Goal: Communication & Community: Answer question/provide support

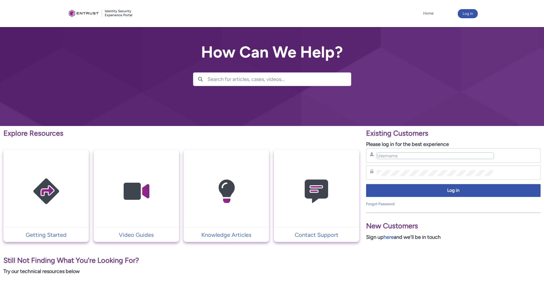
click at [394, 157] on input "Username" at bounding box center [434, 156] width 117 height 6
type input "g"
click at [403, 158] on input "Username" at bounding box center [434, 156] width 117 height 6
type input "gleb.borisov@mynd.co"
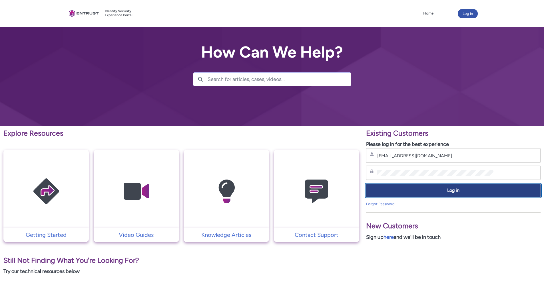
click at [417, 189] on span "Log in" at bounding box center [453, 190] width 167 height 7
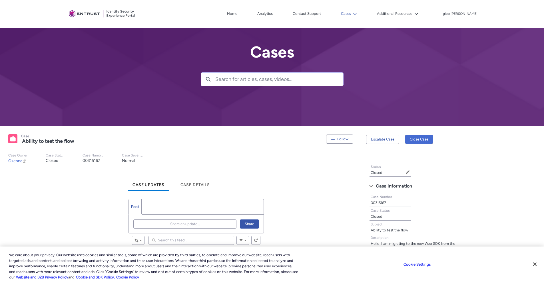
click at [358, 13] on button "Cases" at bounding box center [348, 13] width 19 height 9
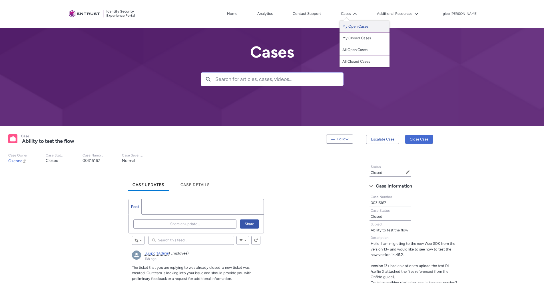
click at [362, 27] on link "My Open Cases" at bounding box center [364, 27] width 50 height 12
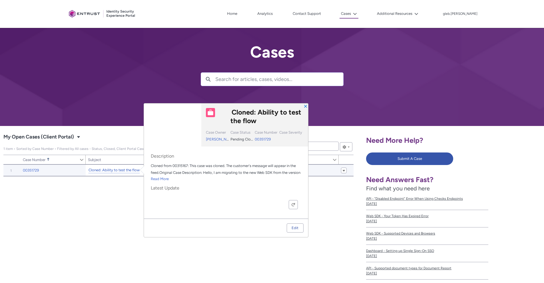
click at [106, 169] on link "Cloned: Ability to test the flow" at bounding box center [113, 170] width 51 height 6
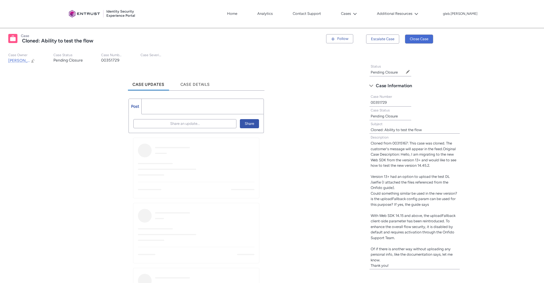
scroll to position [103, 0]
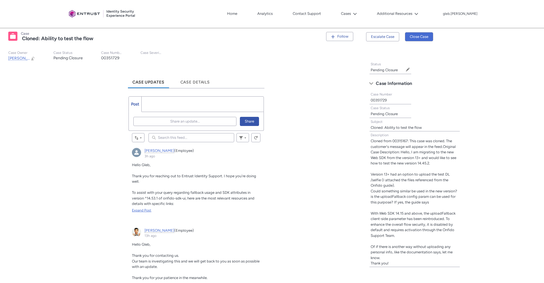
click at [140, 212] on div "Expand Post" at bounding box center [196, 210] width 128 height 5
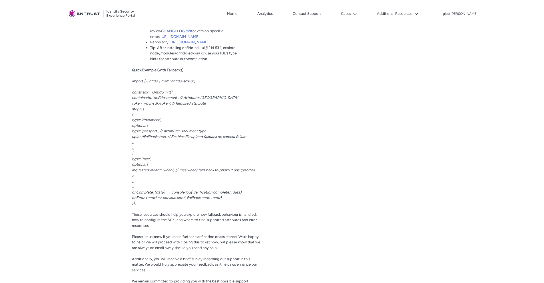
scroll to position [548, 0]
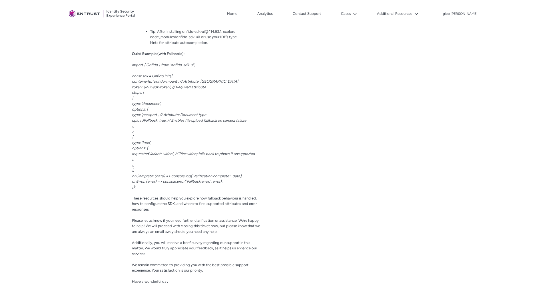
click at [142, 123] on span "uploadFallback: true, // Enables file upload fallback on camera failure" at bounding box center [189, 120] width 114 height 4
copy span "uploadFallback"
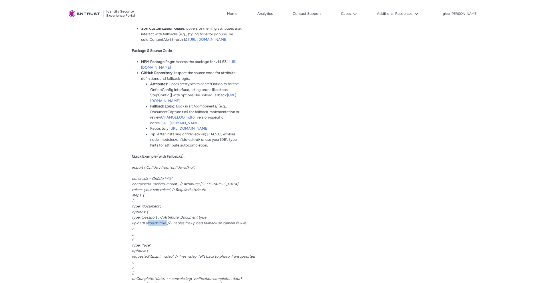
scroll to position [582, 0]
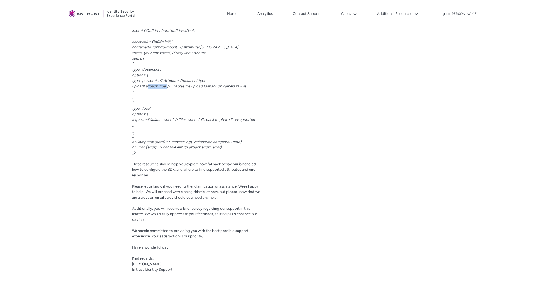
click at [148, 88] on span "uploadFallback: true, // Enables file upload fallback on camera failure" at bounding box center [189, 86] width 114 height 4
drag, startPoint x: 131, startPoint y: 149, endPoint x: 158, endPoint y: 147, distance: 27.2
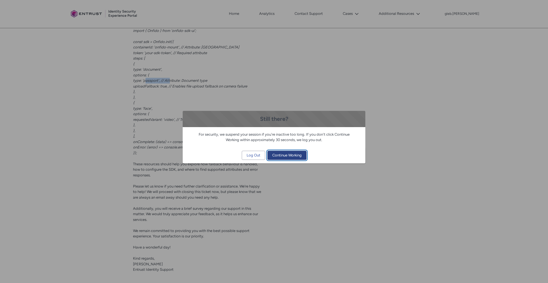
click at [292, 157] on span "Continue Working" at bounding box center [286, 155] width 29 height 9
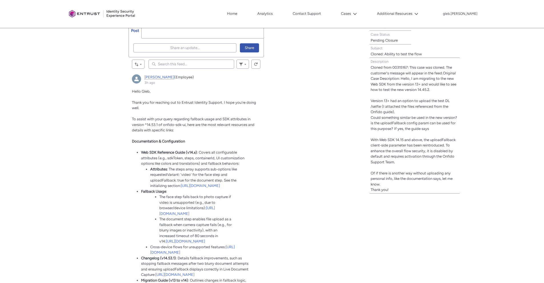
scroll to position [68, 0]
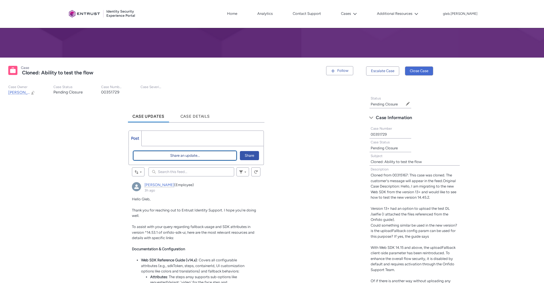
click at [186, 156] on span "Share an update..." at bounding box center [185, 156] width 30 height 9
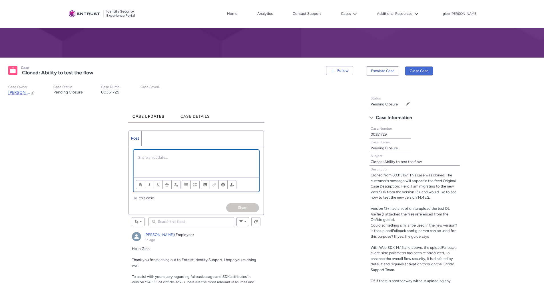
scroll to position [0, 0]
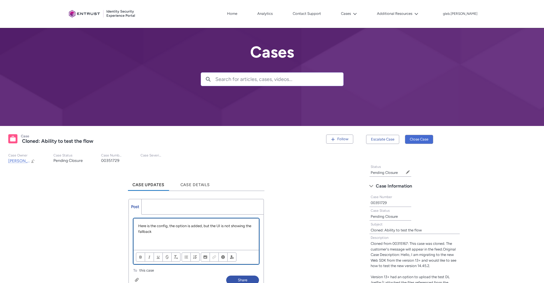
click at [162, 234] on p "Here is the config, the option is added, but the UI is not showing the fallback" at bounding box center [196, 228] width 116 height 11
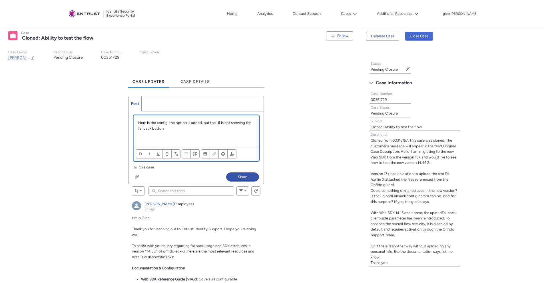
scroll to position [103, 0]
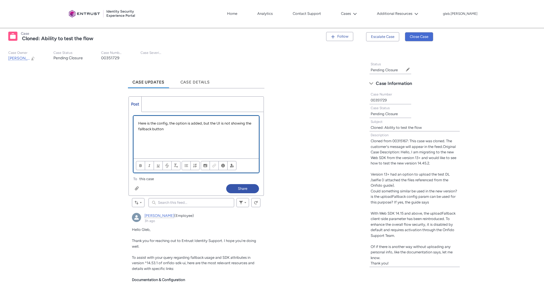
paste div "Chatter Publisher"
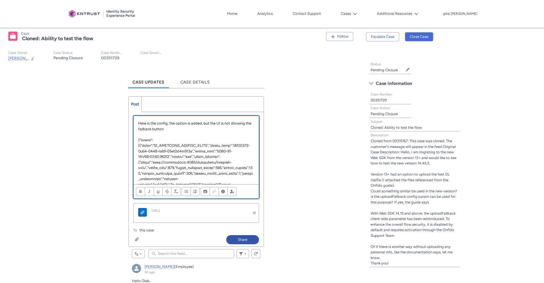
scroll to position [102, 0]
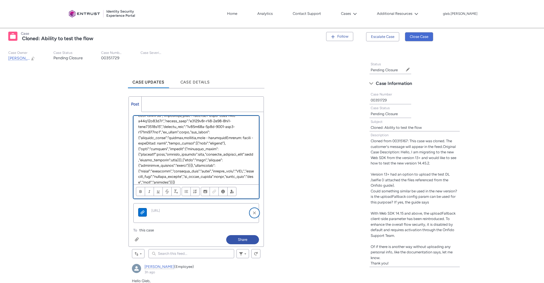
click at [254, 213] on button "Remove attachment" at bounding box center [254, 213] width 9 height 9
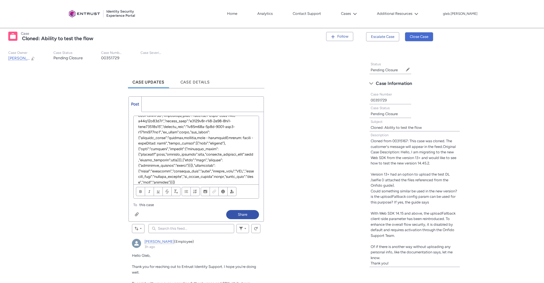
click at [173, 210] on div "Attach up to 1 files Attach up to 1 files" at bounding box center [179, 214] width 93 height 8
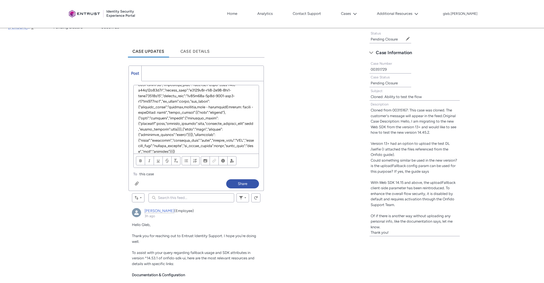
scroll to position [137, 0]
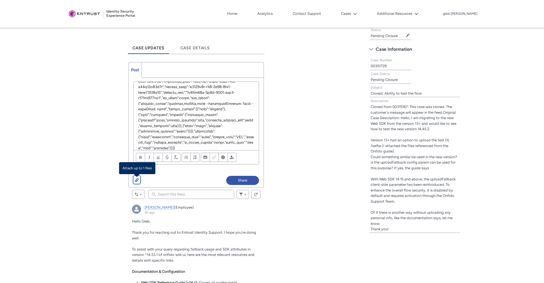
click at [137, 181] on div "Chatter Publisher" at bounding box center [137, 180] width 4 height 5
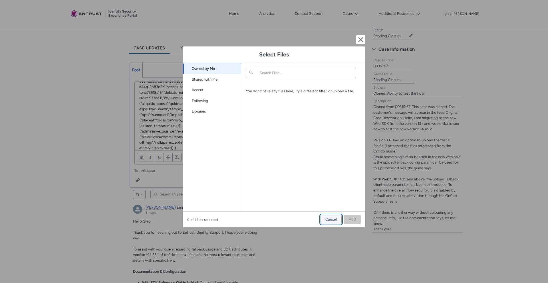
click at [329, 220] on span "Cancel" at bounding box center [330, 219] width 11 height 9
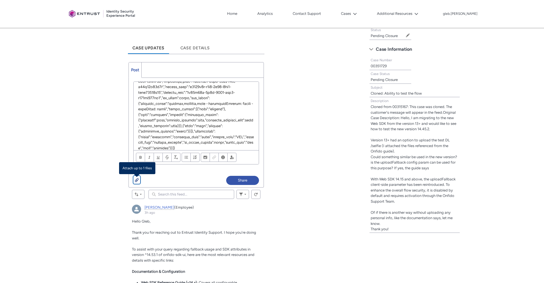
click at [138, 177] on button "Attach up to 1 files" at bounding box center [136, 180] width 7 height 8
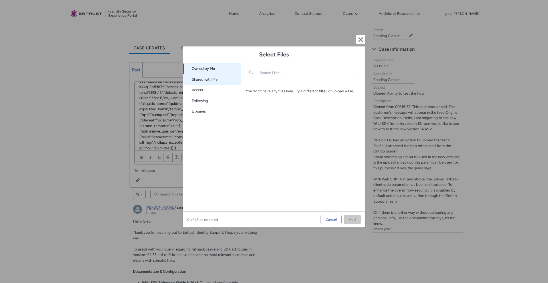
click at [207, 80] on link "Shared with Me" at bounding box center [212, 79] width 58 height 11
click at [206, 91] on link "Recent" at bounding box center [212, 90] width 58 height 11
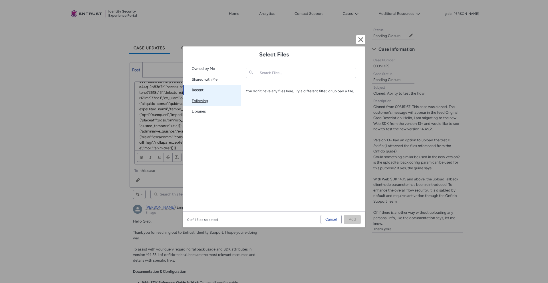
click at [204, 101] on link "Following" at bounding box center [212, 101] width 58 height 11
click at [204, 112] on link "Libraries" at bounding box center [212, 111] width 58 height 11
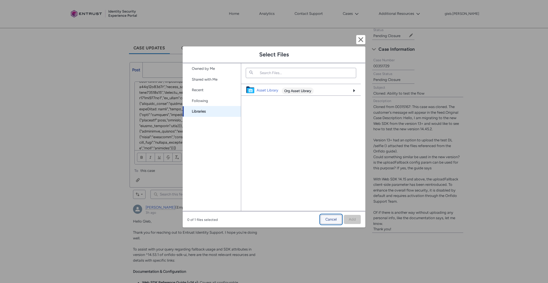
click at [338, 223] on button "Cancel" at bounding box center [330, 219] width 21 height 9
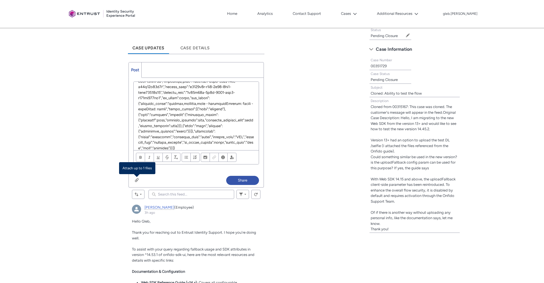
click at [195, 181] on div "Attach up to 1 files Attach up to 1 files" at bounding box center [179, 180] width 93 height 8
click at [251, 181] on button "Share" at bounding box center [242, 180] width 33 height 9
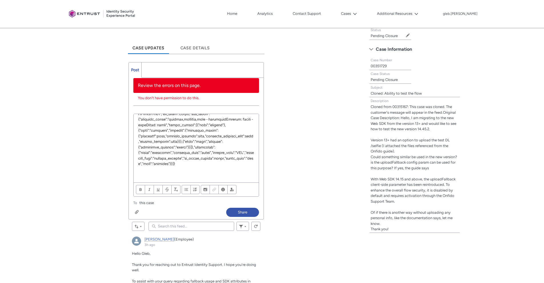
scroll to position [0, 0]
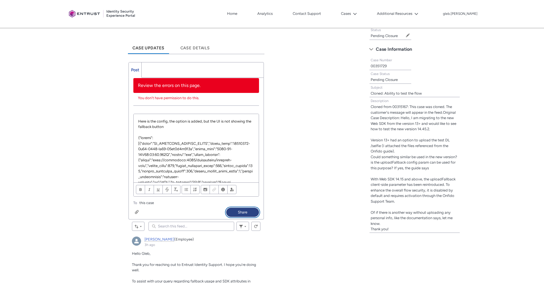
click at [254, 215] on button "Share" at bounding box center [242, 212] width 33 height 9
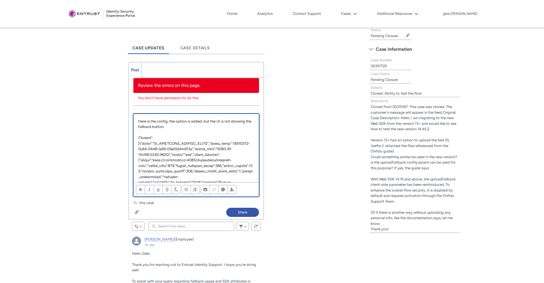
click at [199, 150] on p "Chatter Publisher" at bounding box center [196, 210] width 116 height 150
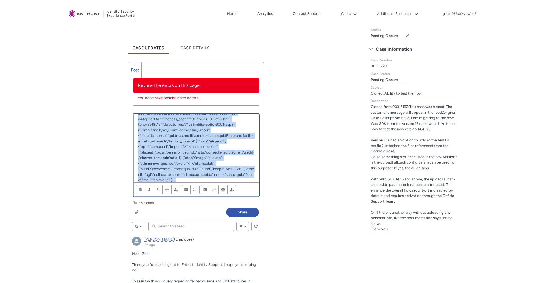
scroll to position [5, 0]
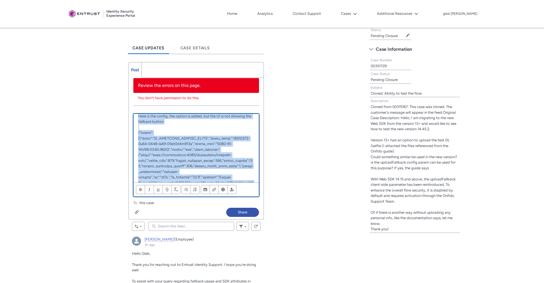
copy div "Here is the config, the option is added, but the UI is not showing the fallback…"
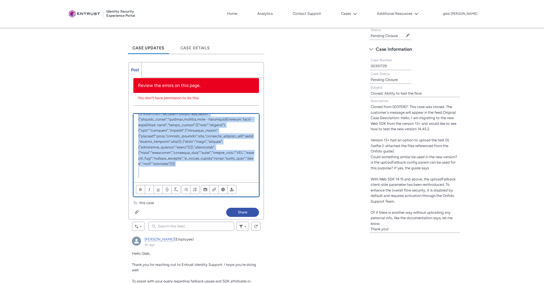
scroll to position [109, 0]
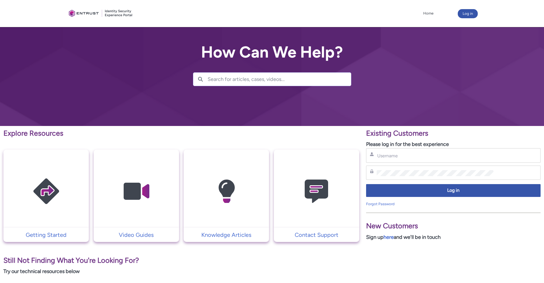
click at [395, 169] on div "Password" at bounding box center [453, 172] width 167 height 7
click at [396, 158] on input "Username" at bounding box center [434, 156] width 117 height 6
type input "gleb.borisov@mynd.co"
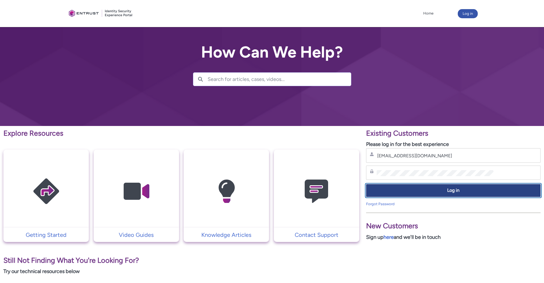
click at [419, 189] on span "Log in" at bounding box center [453, 190] width 167 height 7
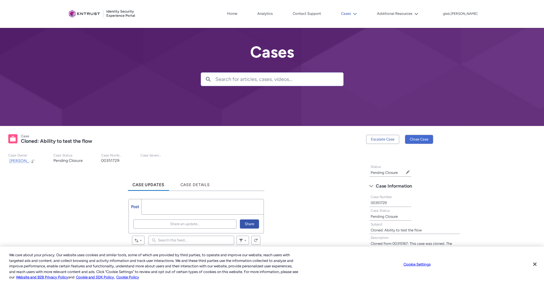
click at [358, 14] on button "Cases" at bounding box center [348, 13] width 19 height 9
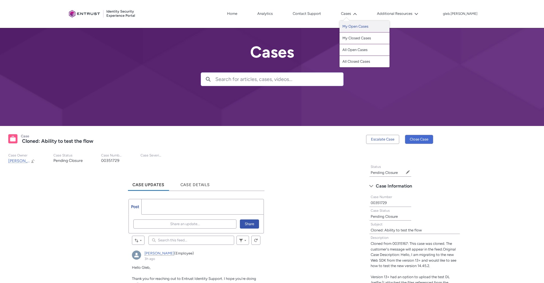
click at [366, 24] on link "My Open Cases" at bounding box center [364, 27] width 50 height 12
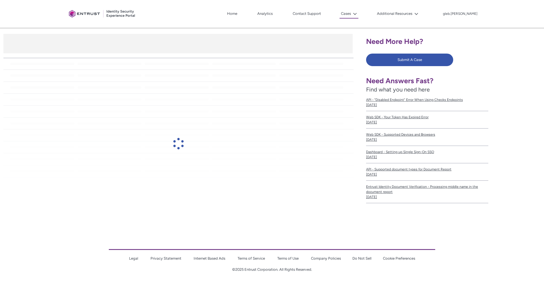
scroll to position [98, 0]
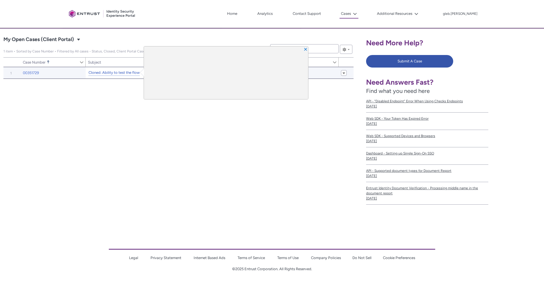
click at [108, 73] on link "Cloned: Ability to test the flow" at bounding box center [113, 73] width 51 height 6
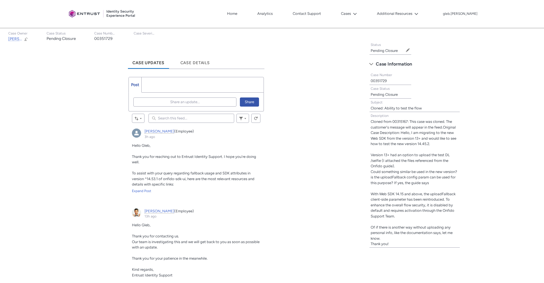
scroll to position [137, 0]
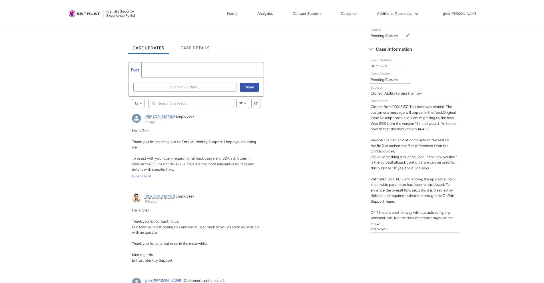
click at [184, 69] on ul "Post More" at bounding box center [195, 70] width 135 height 16
click at [181, 84] on span "Share an update..." at bounding box center [185, 87] width 30 height 9
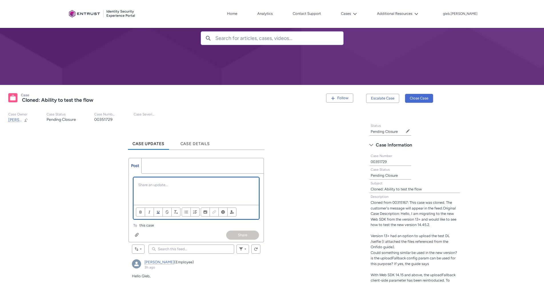
scroll to position [103, 0]
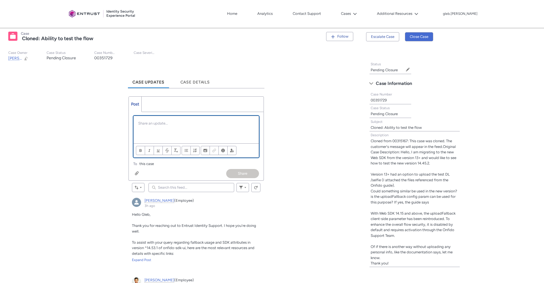
click at [173, 132] on div "Chatter Publisher" at bounding box center [196, 129] width 125 height 27
paste div "Chatter Publisher"
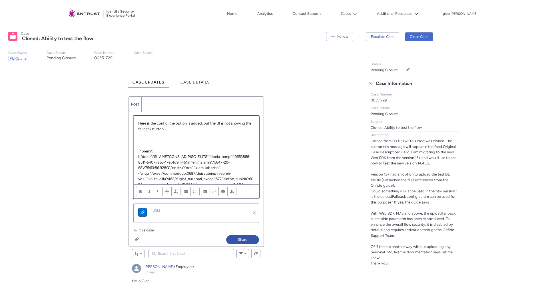
scroll to position [68, 0]
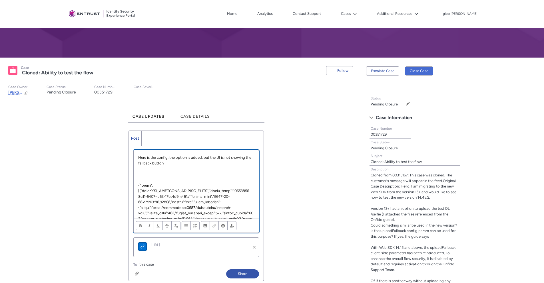
click at [161, 168] on p "Chatter Publisher" at bounding box center [196, 169] width 116 height 6
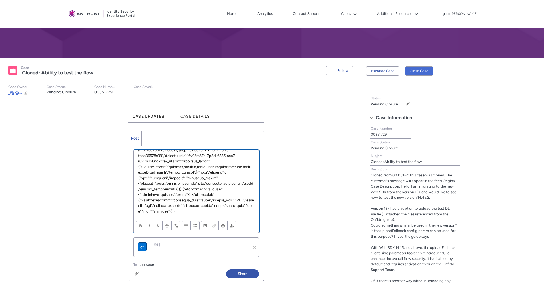
scroll to position [16, 0]
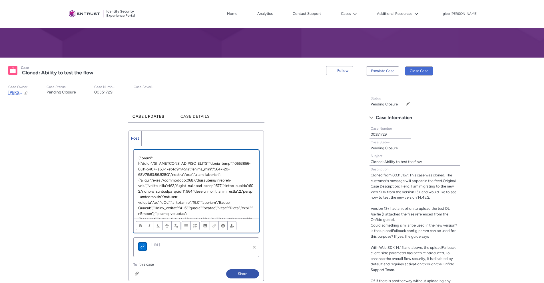
click at [142, 247] on icon "Chatter Publisher" at bounding box center [143, 247] width 4 height 4
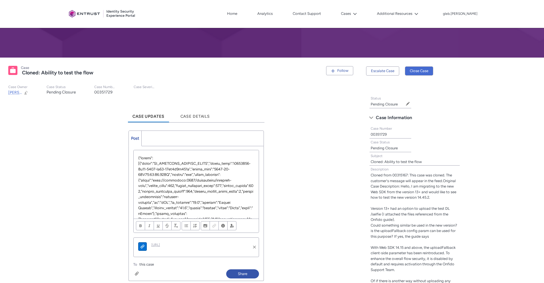
click at [233, 245] on link "[URL]" at bounding box center [197, 245] width 92 height 5
click at [255, 248] on button "Remove attachment" at bounding box center [254, 247] width 9 height 9
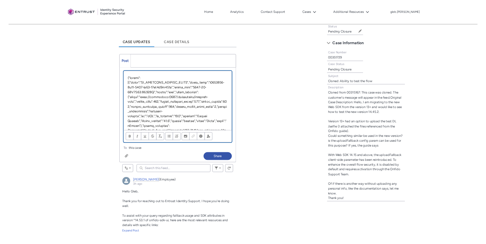
scroll to position [137, 0]
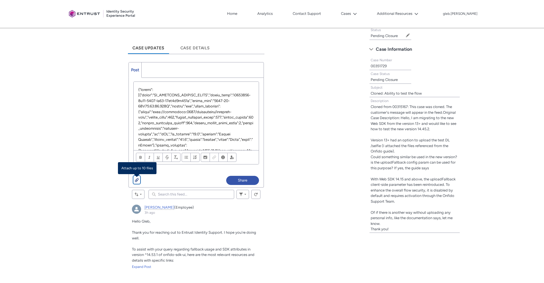
click at [138, 179] on div "Chatter Publisher" at bounding box center [137, 180] width 4 height 5
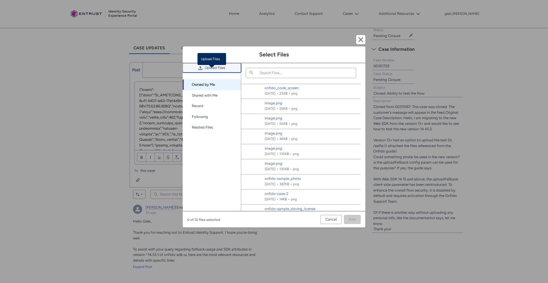
click at [219, 72] on span "Upload Files" at bounding box center [215, 68] width 21 height 9
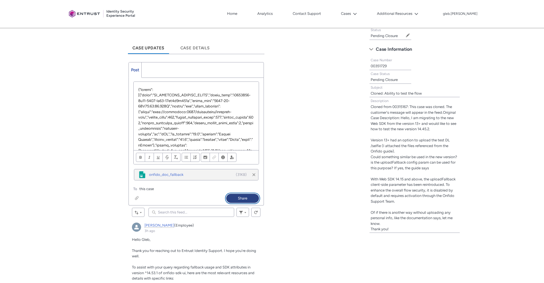
click at [239, 198] on button "Share" at bounding box center [242, 198] width 33 height 9
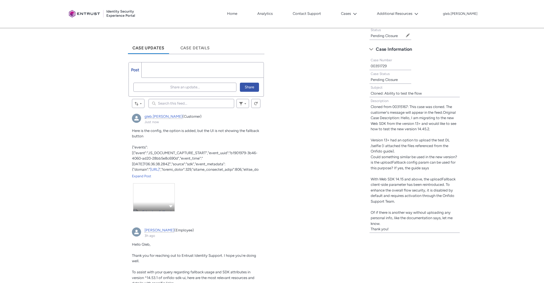
click at [141, 203] on div "gleb.borisov, Just now" at bounding box center [153, 206] width 41 height 9
click at [155, 199] on link "gleb.borisov, Just now" at bounding box center [153, 198] width 41 height 28
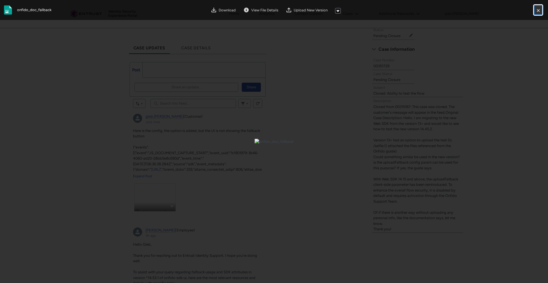
click at [539, 11] on button "Close" at bounding box center [538, 9] width 10 height 11
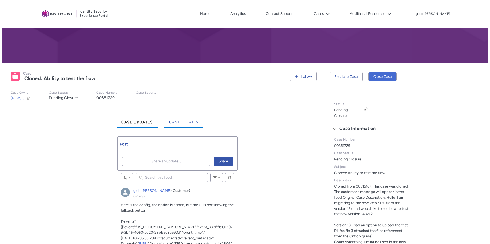
scroll to position [0, 0]
